Goal: Find specific page/section: Find specific page/section

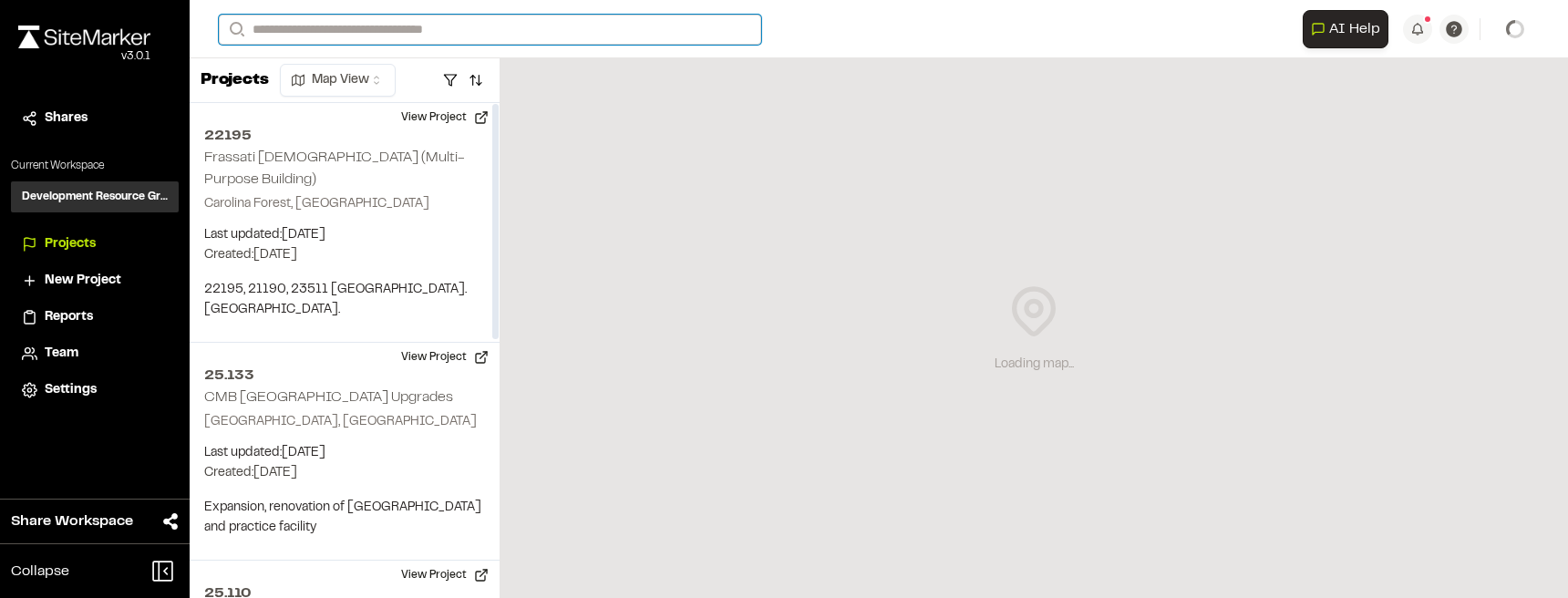
click at [354, 29] on input "Search" at bounding box center [490, 30] width 542 height 30
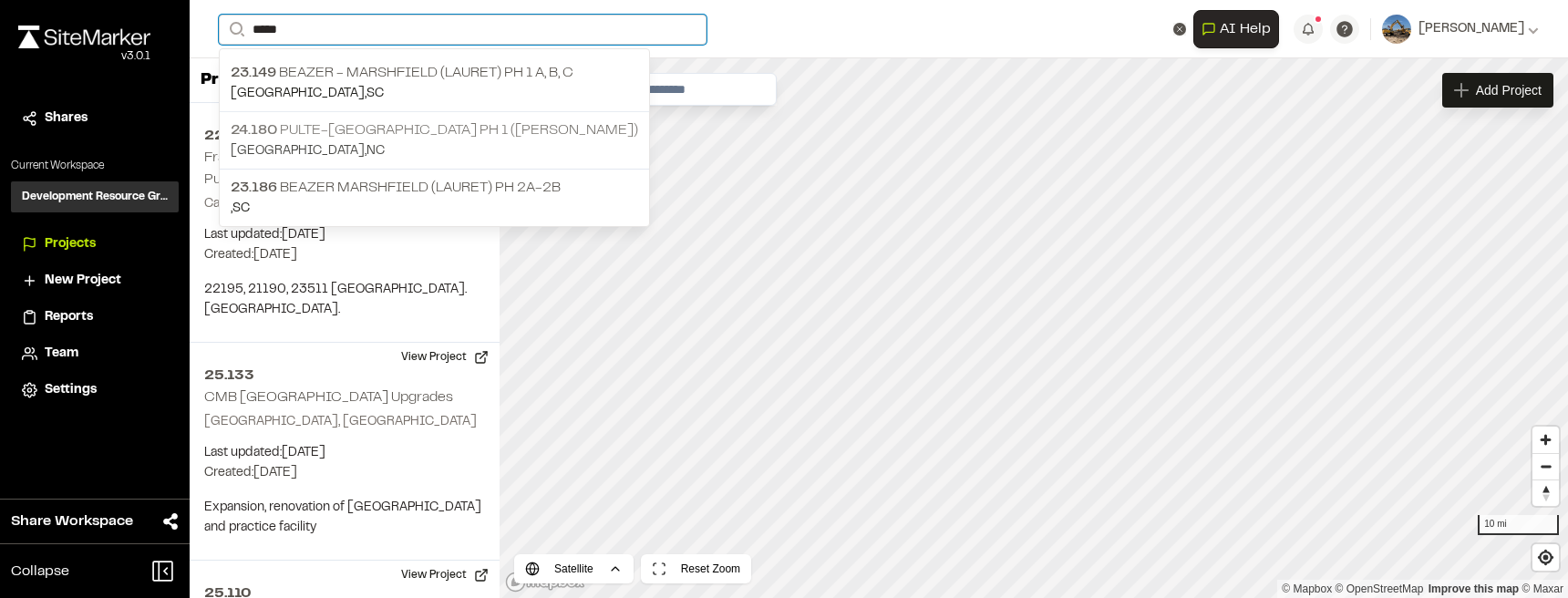
type input "*****"
click at [475, 136] on p "24.180 Pulte-[GEOGRAPHIC_DATA] Ph 1 ([PERSON_NAME])" at bounding box center [434, 131] width 407 height 22
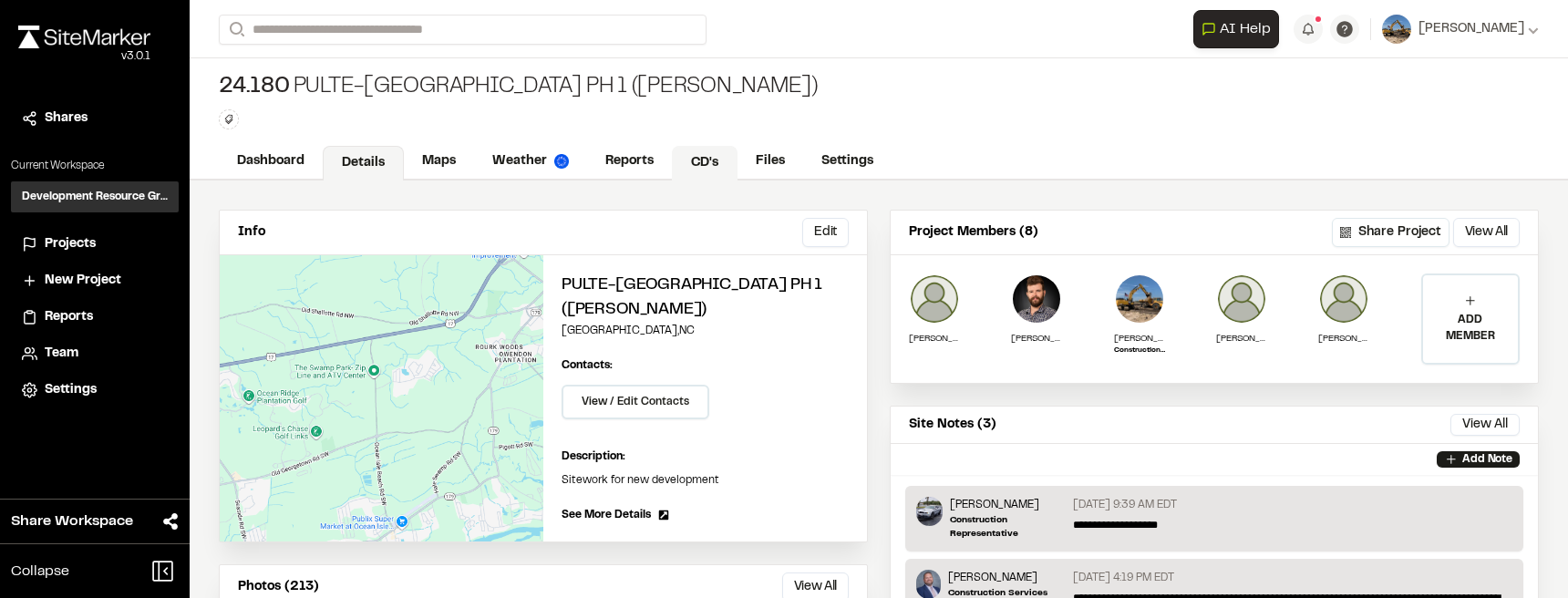
click at [680, 155] on link "CD's" at bounding box center [704, 162] width 66 height 35
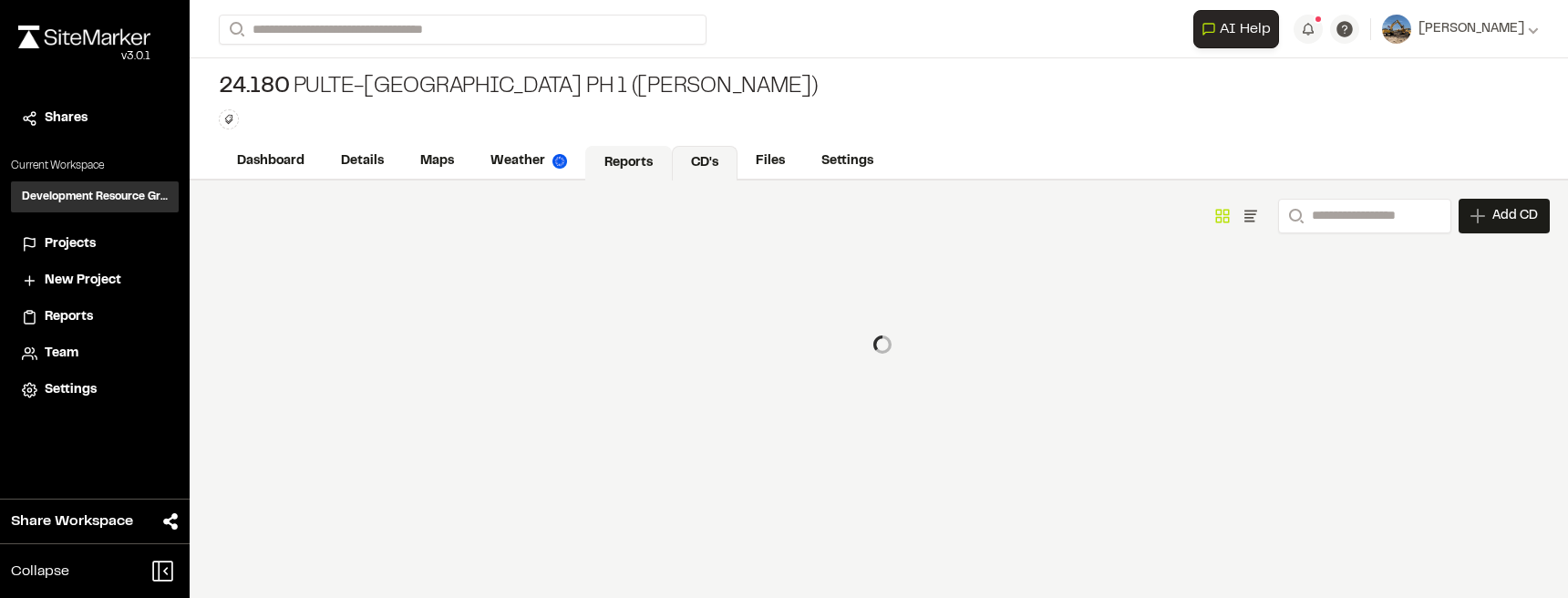
click at [653, 158] on link "Reports" at bounding box center [628, 162] width 87 height 35
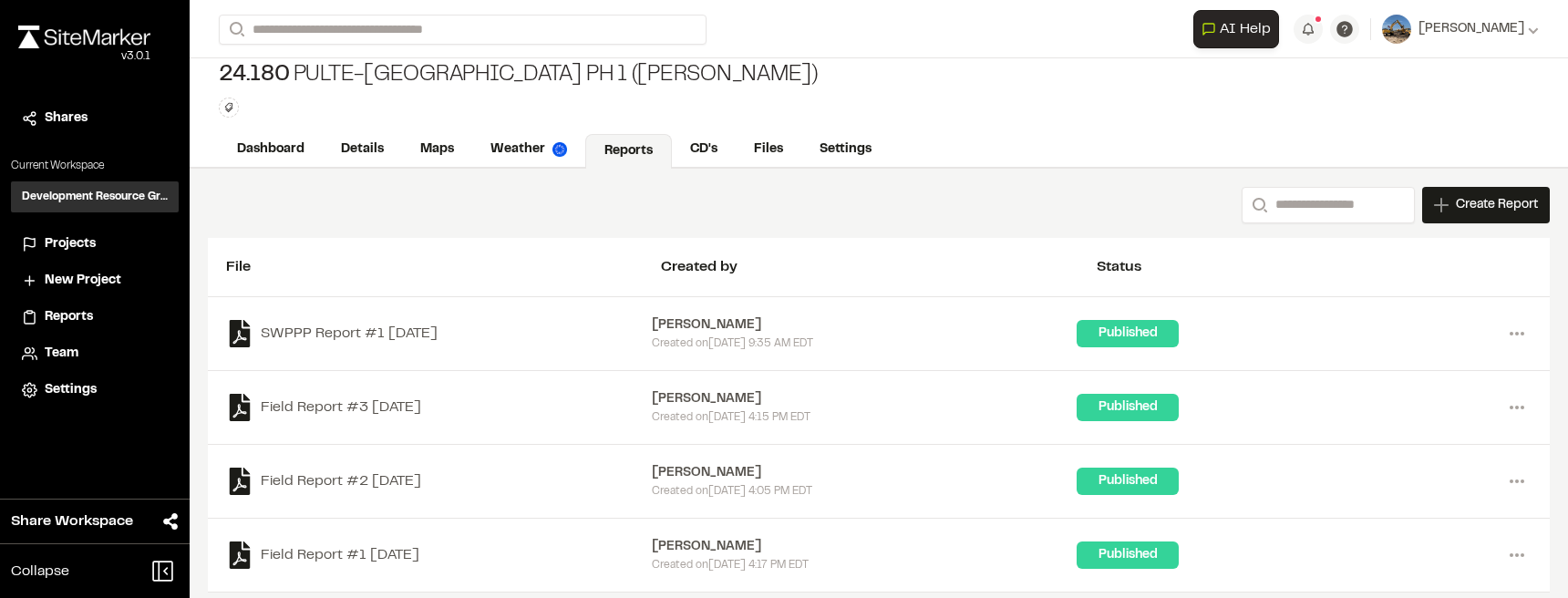
scroll to position [24, 0]
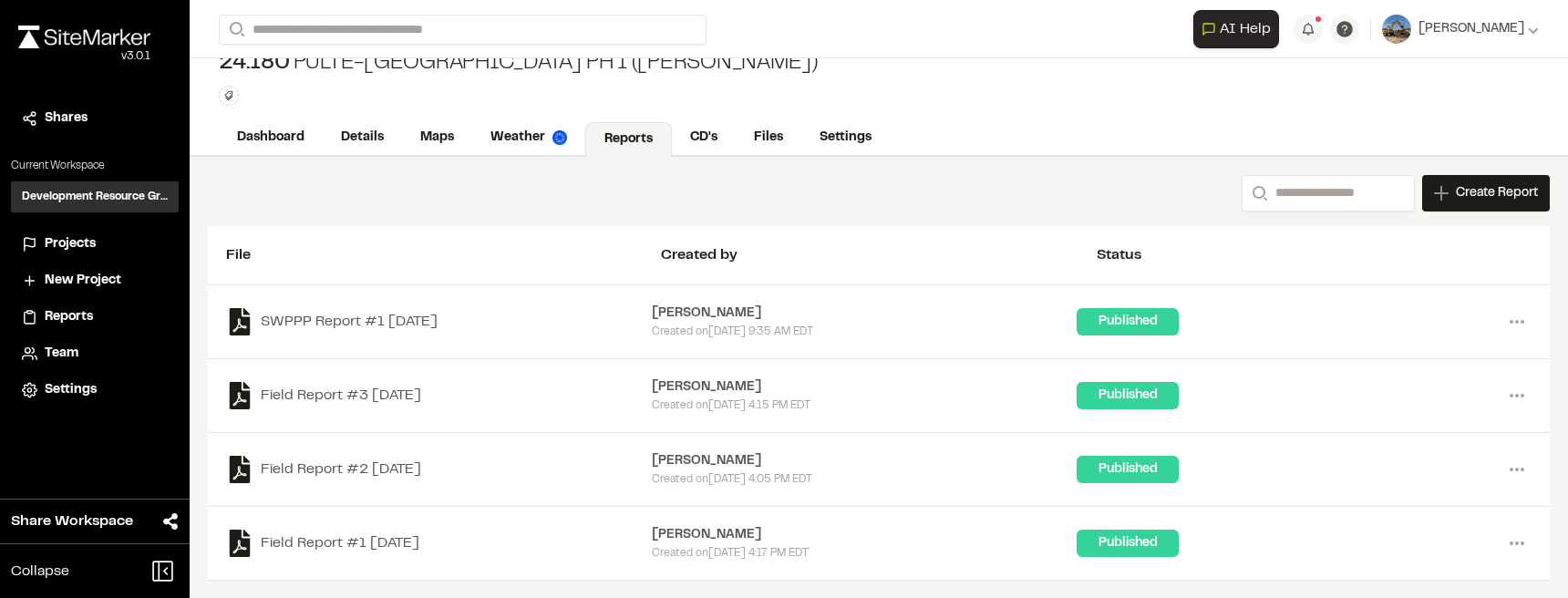
click at [1528, 320] on div "SWPPP Report #1 [DATE] [PERSON_NAME] Created [DATE][DATE] 9:35 AM EDT Published…" at bounding box center [879, 322] width 1342 height 74
click at [1521, 320] on icon at bounding box center [1516, 321] width 29 height 29
click at [1423, 360] on link "View" at bounding box center [1450, 360] width 158 height 27
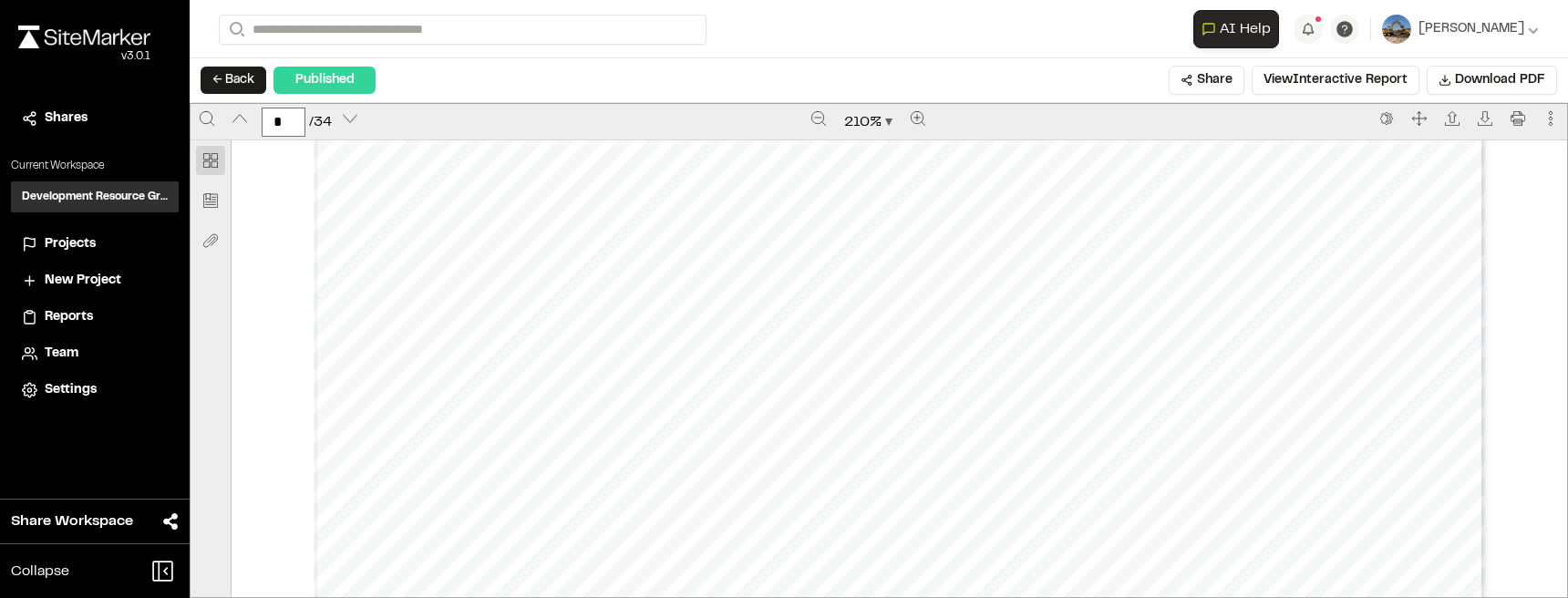
scroll to position [2553, 0]
type input "*"
click at [1511, 112] on icon "Print" at bounding box center [1517, 119] width 14 height 14
